Goal: Transaction & Acquisition: Obtain resource

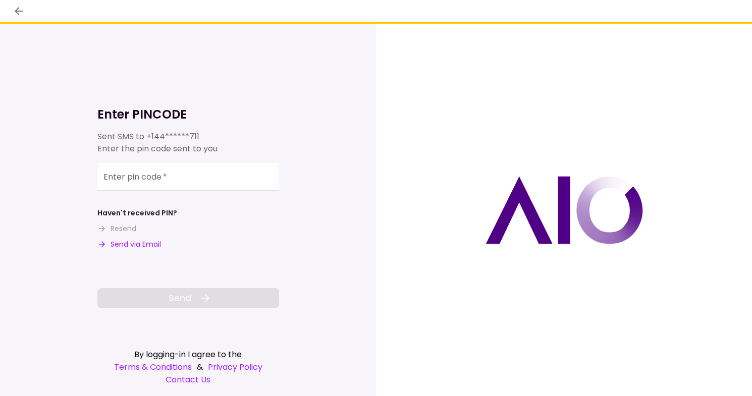
click at [174, 178] on input "Enter pin code   *" at bounding box center [188, 177] width 182 height 28
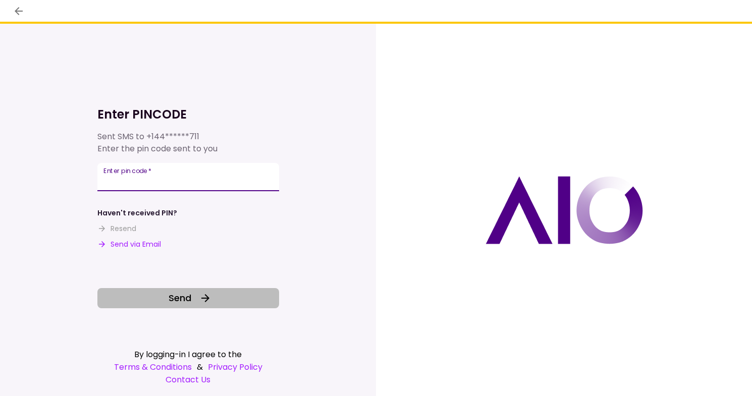
type input "******"
click at [173, 302] on span "Send" at bounding box center [180, 298] width 23 height 14
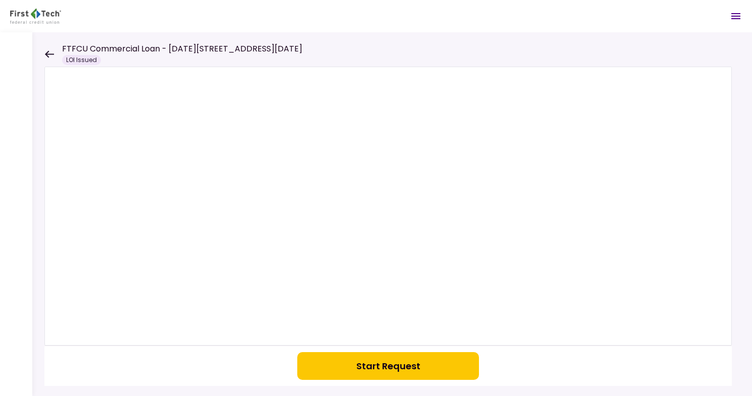
click at [56, 56] on div "FTFCU Commercial Loan - [DATE][STREET_ADDRESS][DATE][PERSON_NAME] Issued" at bounding box center [173, 54] width 258 height 22
click at [52, 56] on icon at bounding box center [49, 54] width 10 height 8
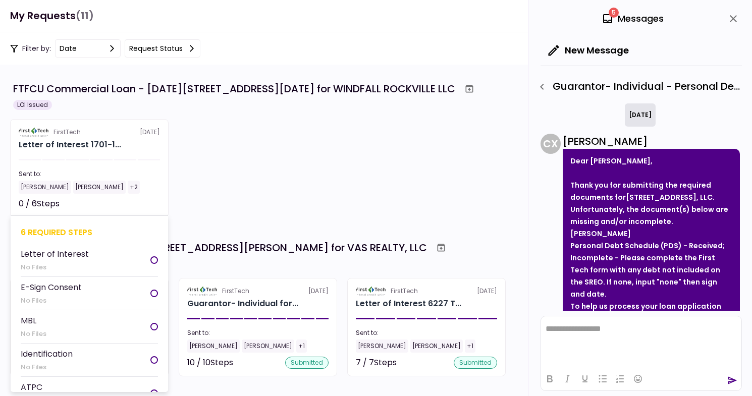
scroll to position [193, 0]
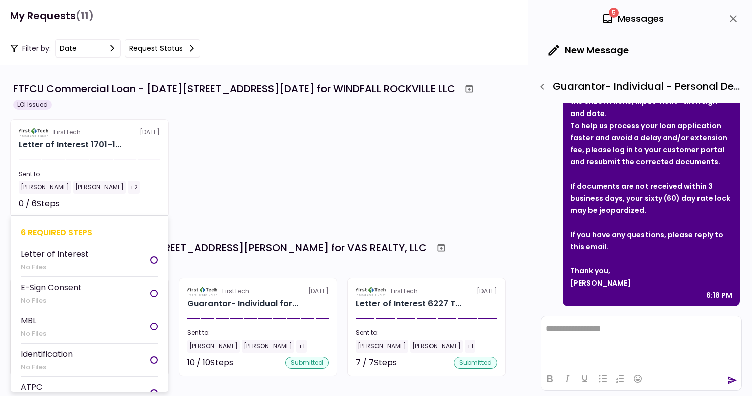
click at [93, 264] on li "Letter of Interest No Files" at bounding box center [89, 260] width 137 height 33
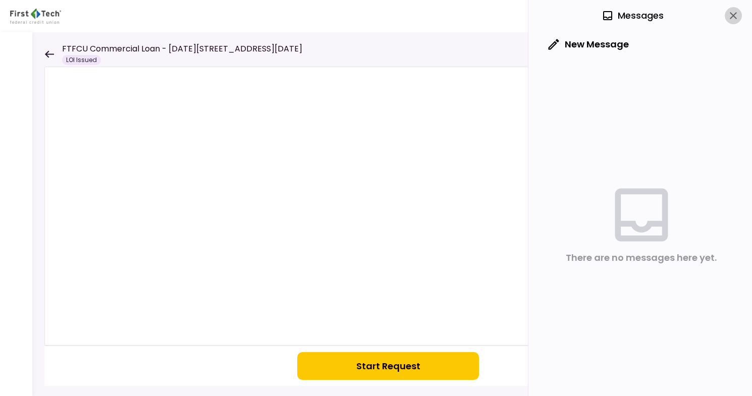
click at [732, 14] on icon "close" at bounding box center [733, 16] width 12 height 12
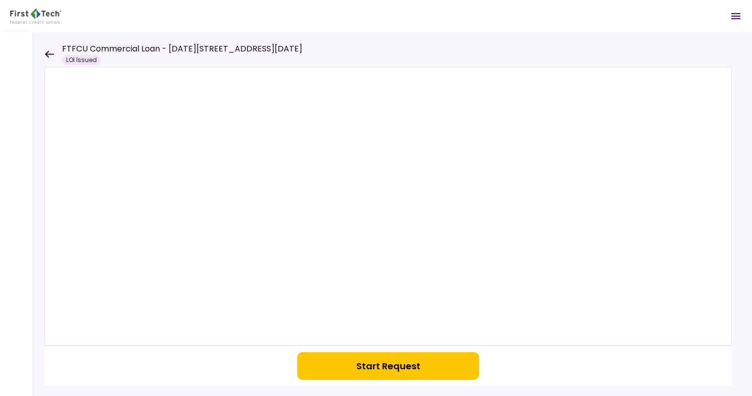
click at [393, 366] on button "Start Request" at bounding box center [388, 366] width 182 height 28
click at [49, 55] on icon at bounding box center [49, 53] width 9 height 7
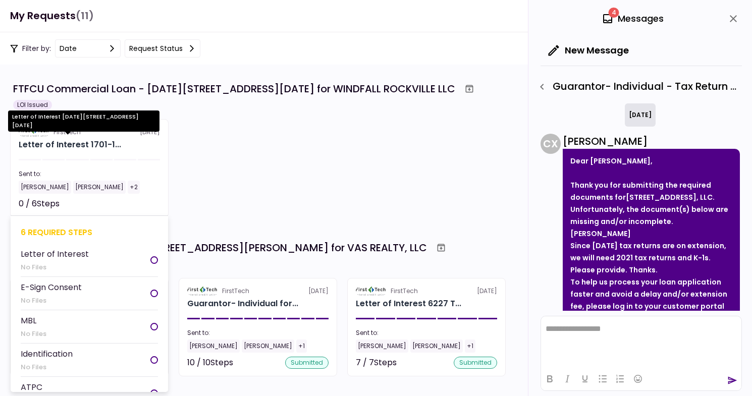
scroll to position [169, 0]
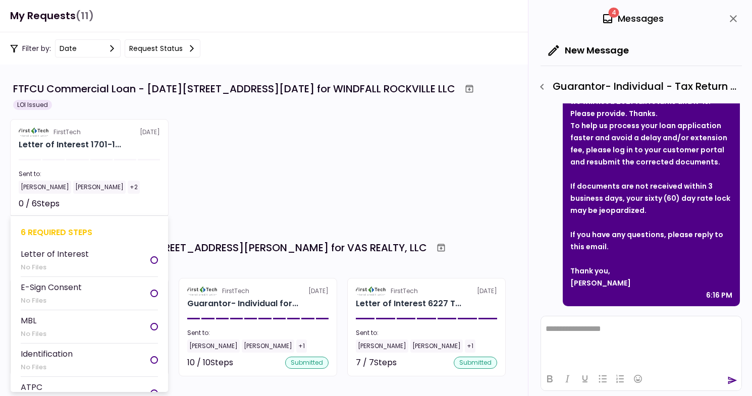
click at [86, 256] on li "Letter of Interest No Files" at bounding box center [89, 260] width 137 height 33
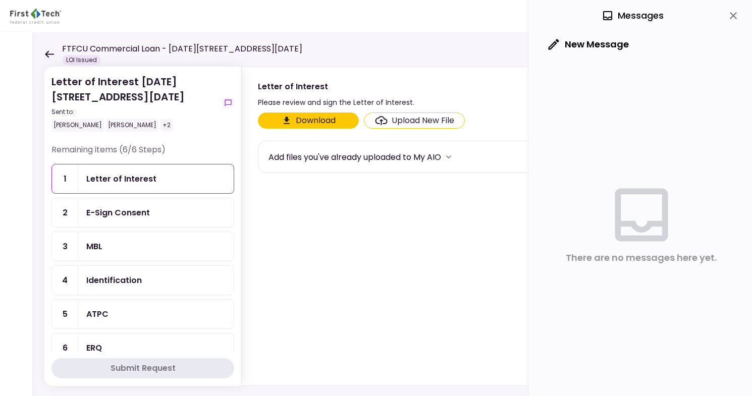
click at [312, 118] on button "Download" at bounding box center [308, 121] width 101 height 16
